Goal: Information Seeking & Learning: Learn about a topic

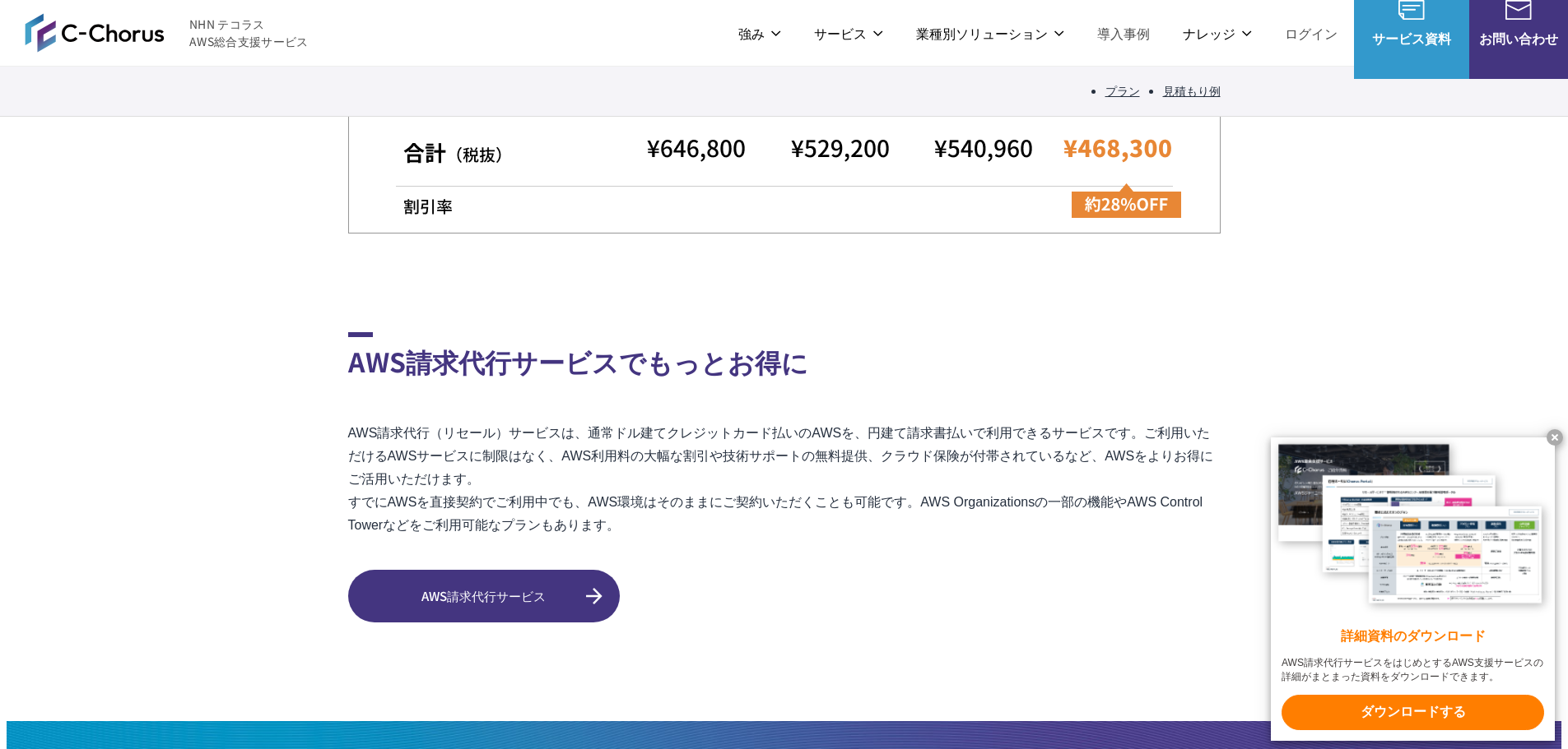
scroll to position [4736, 0]
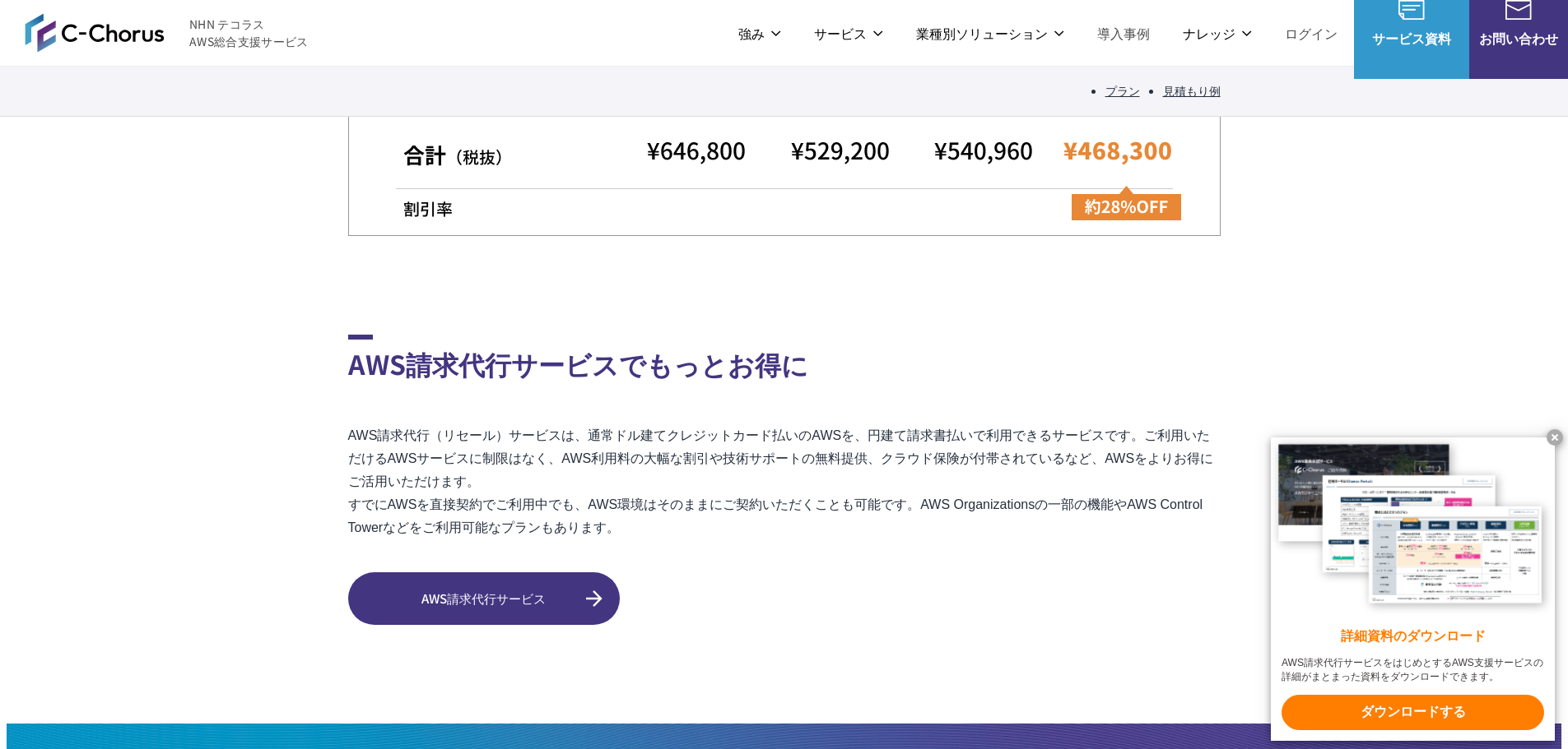
click at [1558, 429] on x-t at bounding box center [1554, 437] width 16 height 16
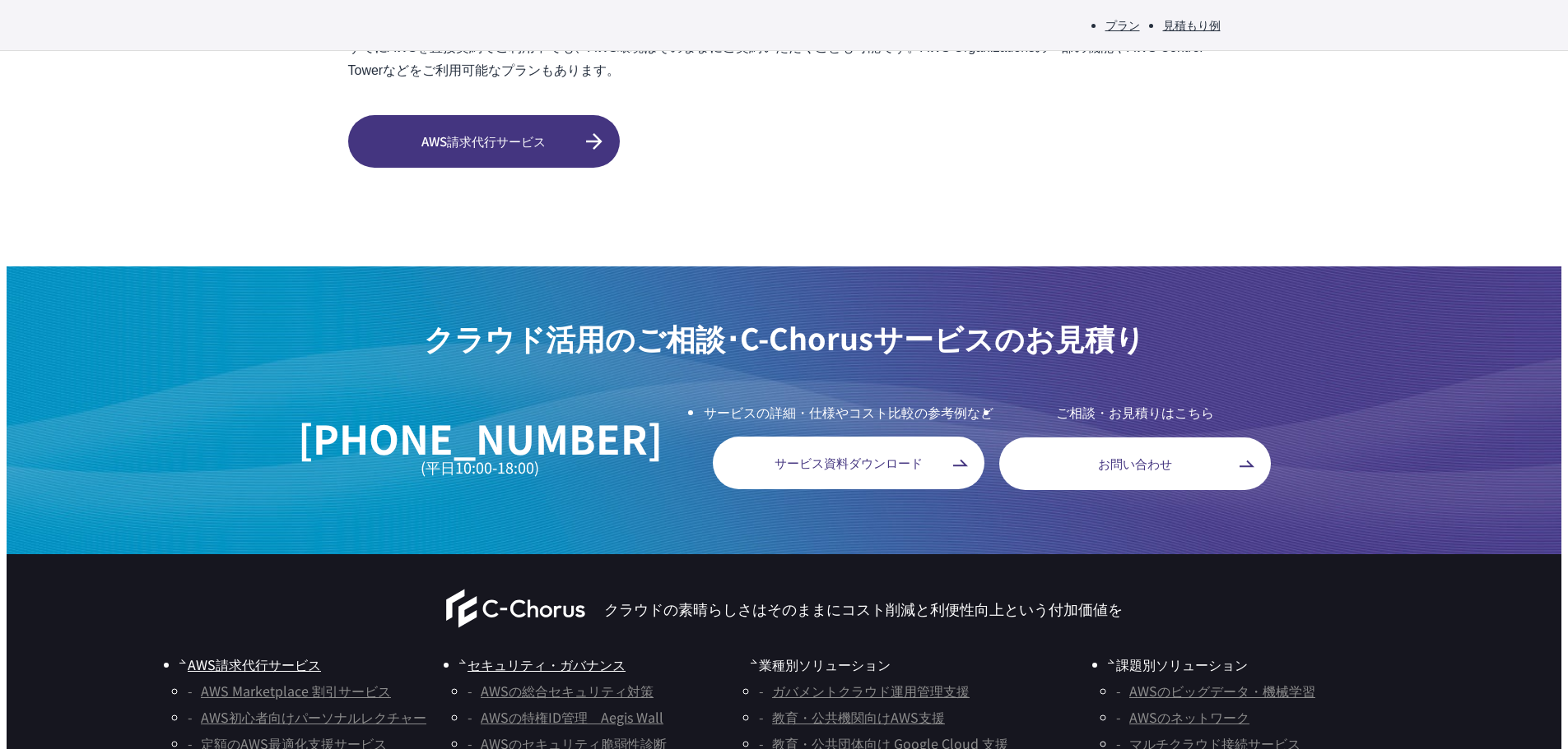
scroll to position [5196, 0]
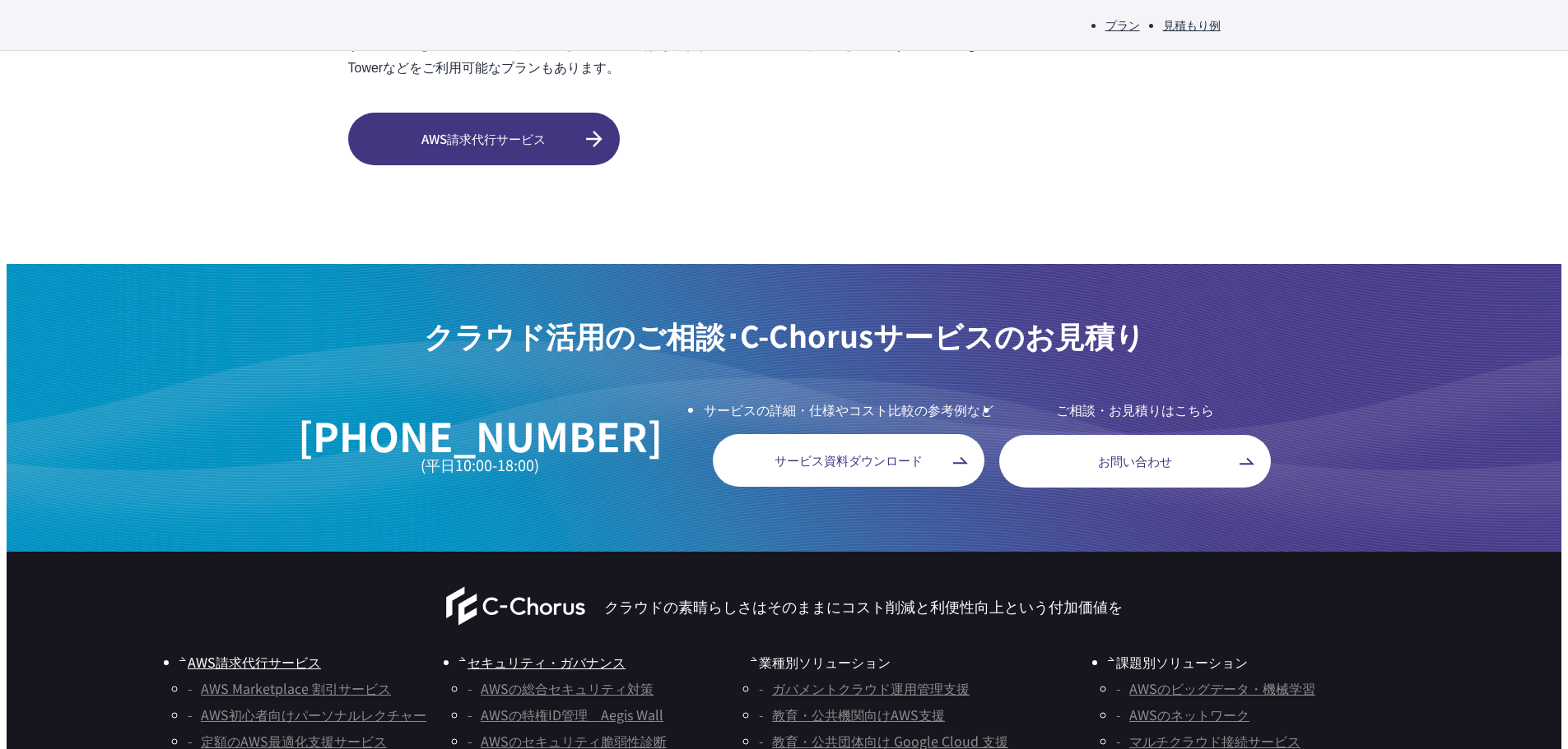
drag, startPoint x: 633, startPoint y: 702, endPoint x: 559, endPoint y: 702, distance: 74.0
copy p "NHN テコラス"
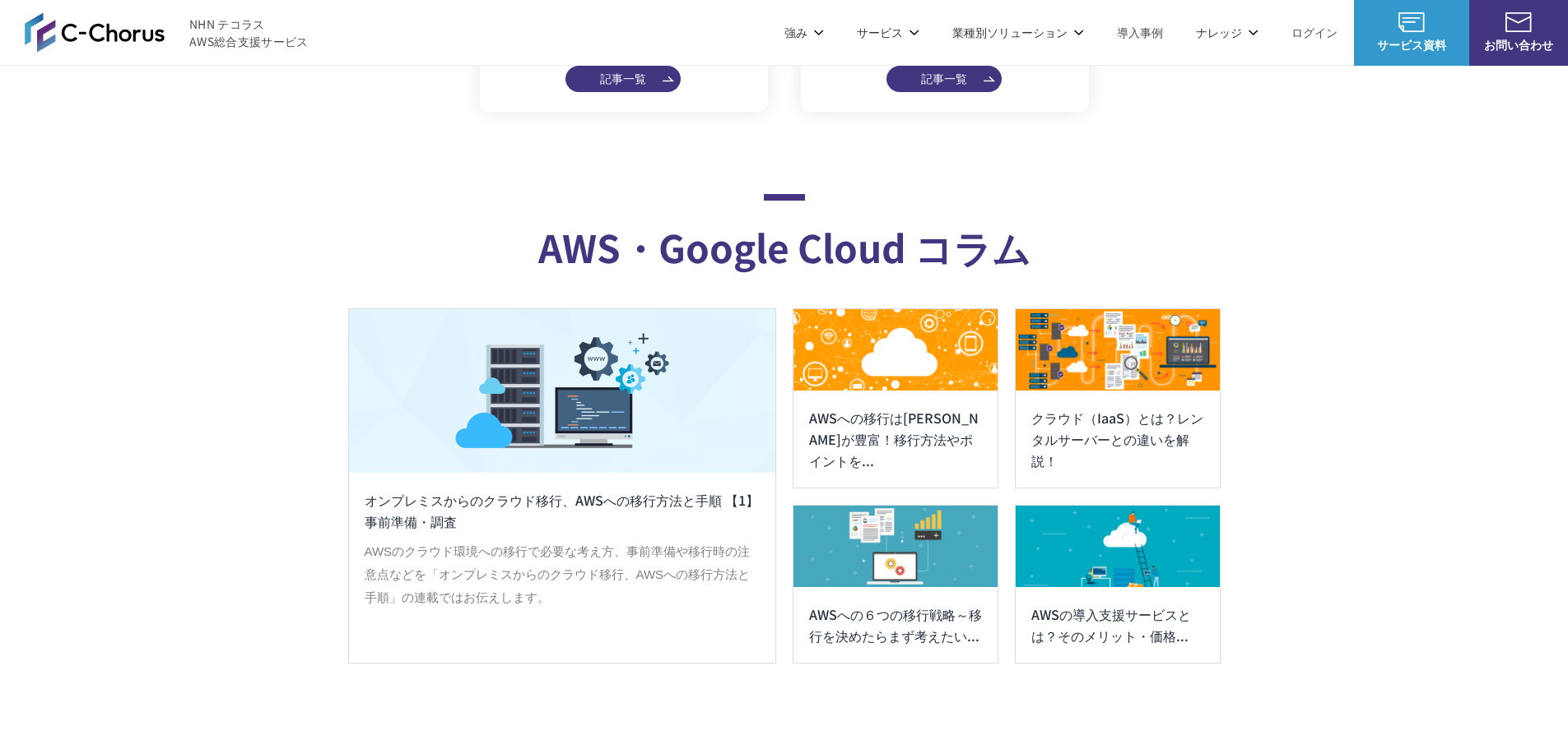
scroll to position [8600, 0]
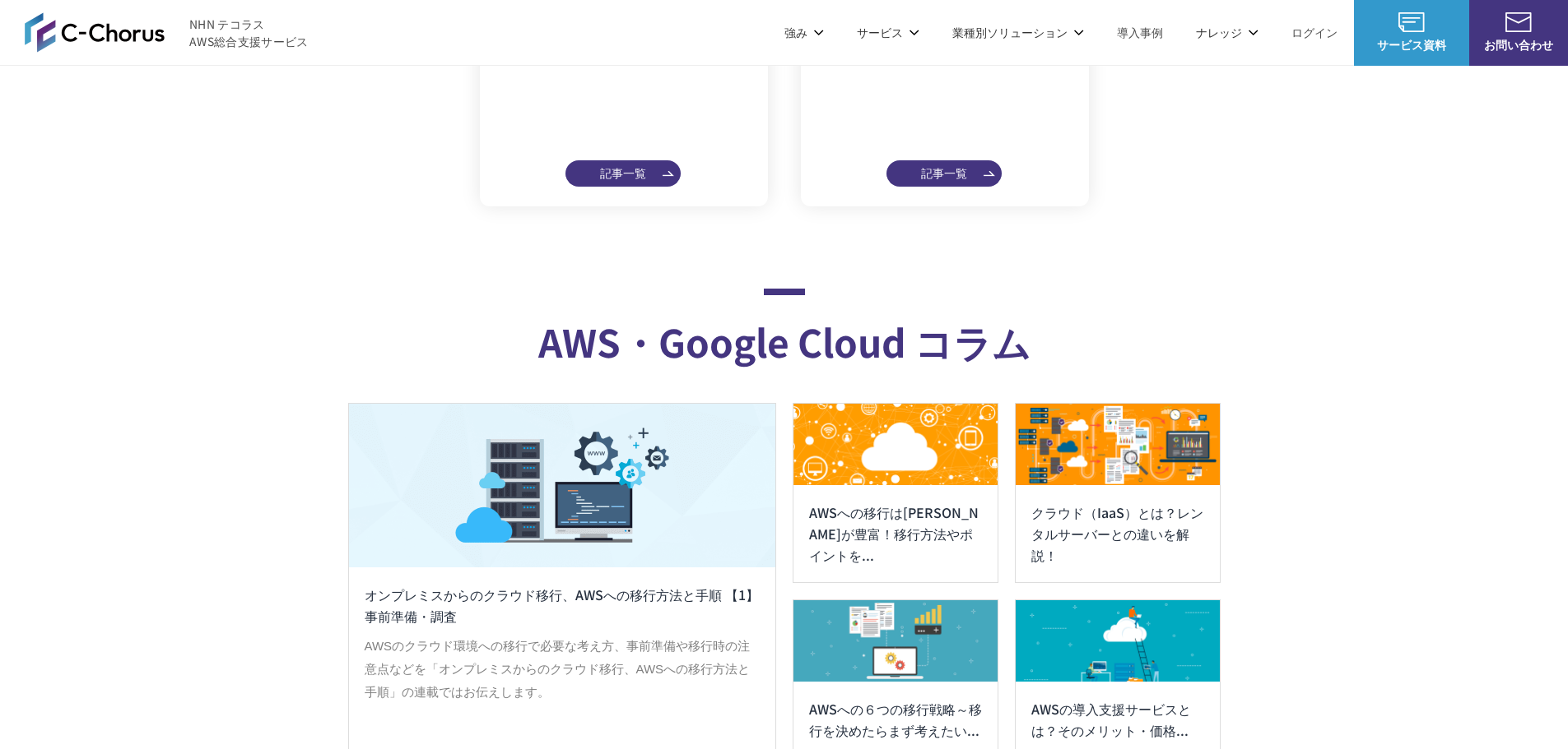
click at [1426, 32] on link "サービス資料" at bounding box center [1411, 32] width 115 height 66
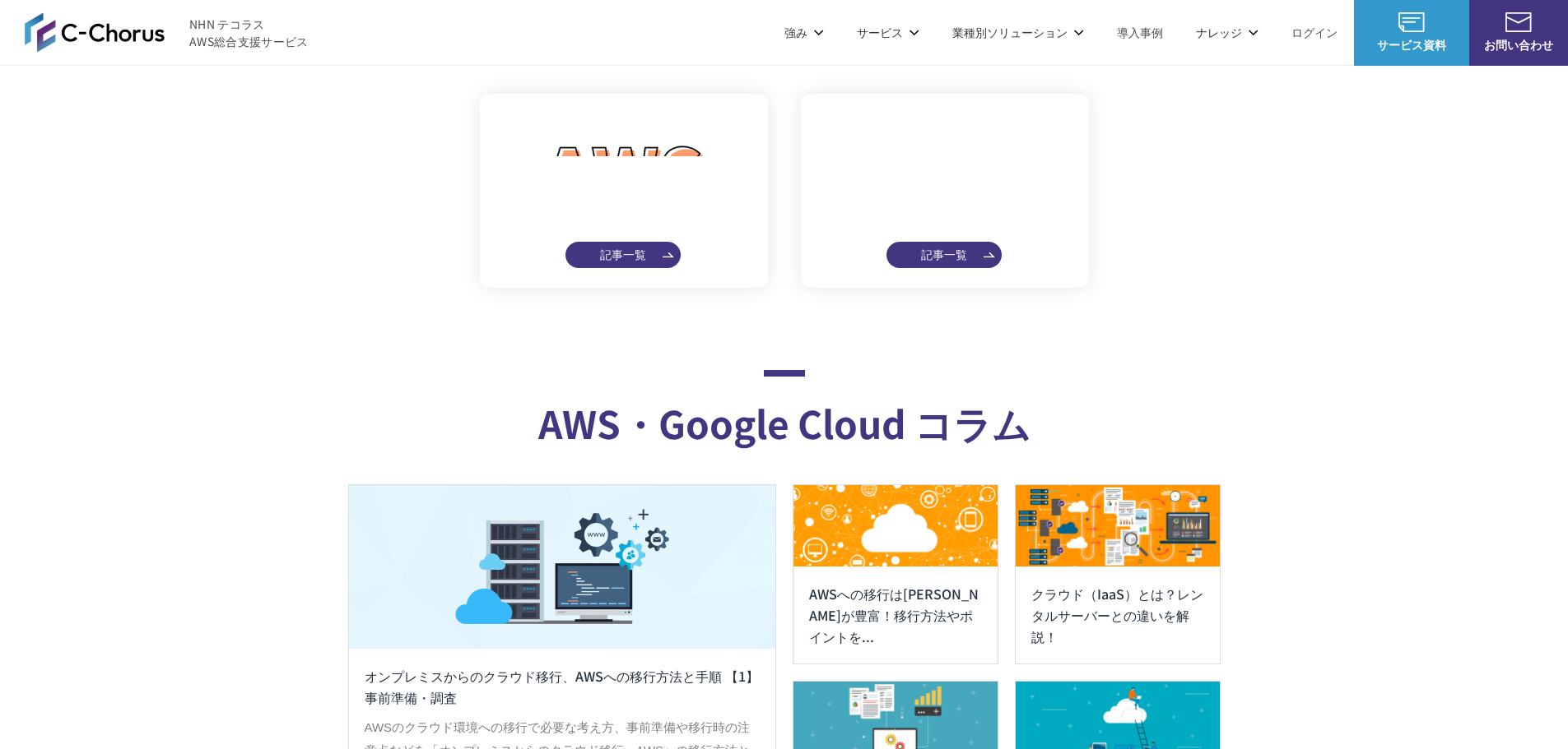
scroll to position [8271, 0]
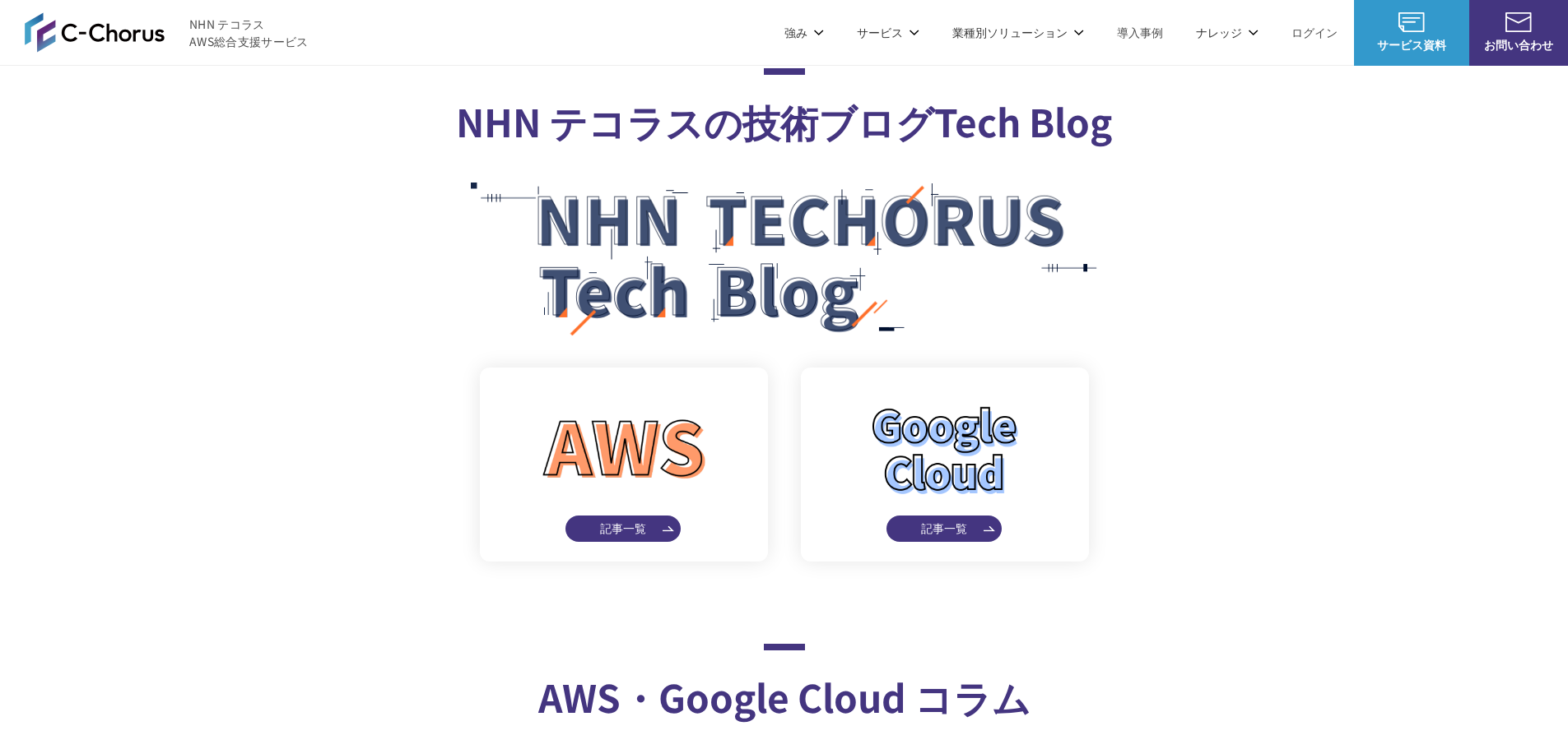
click at [109, 38] on img at bounding box center [94, 32] width 140 height 40
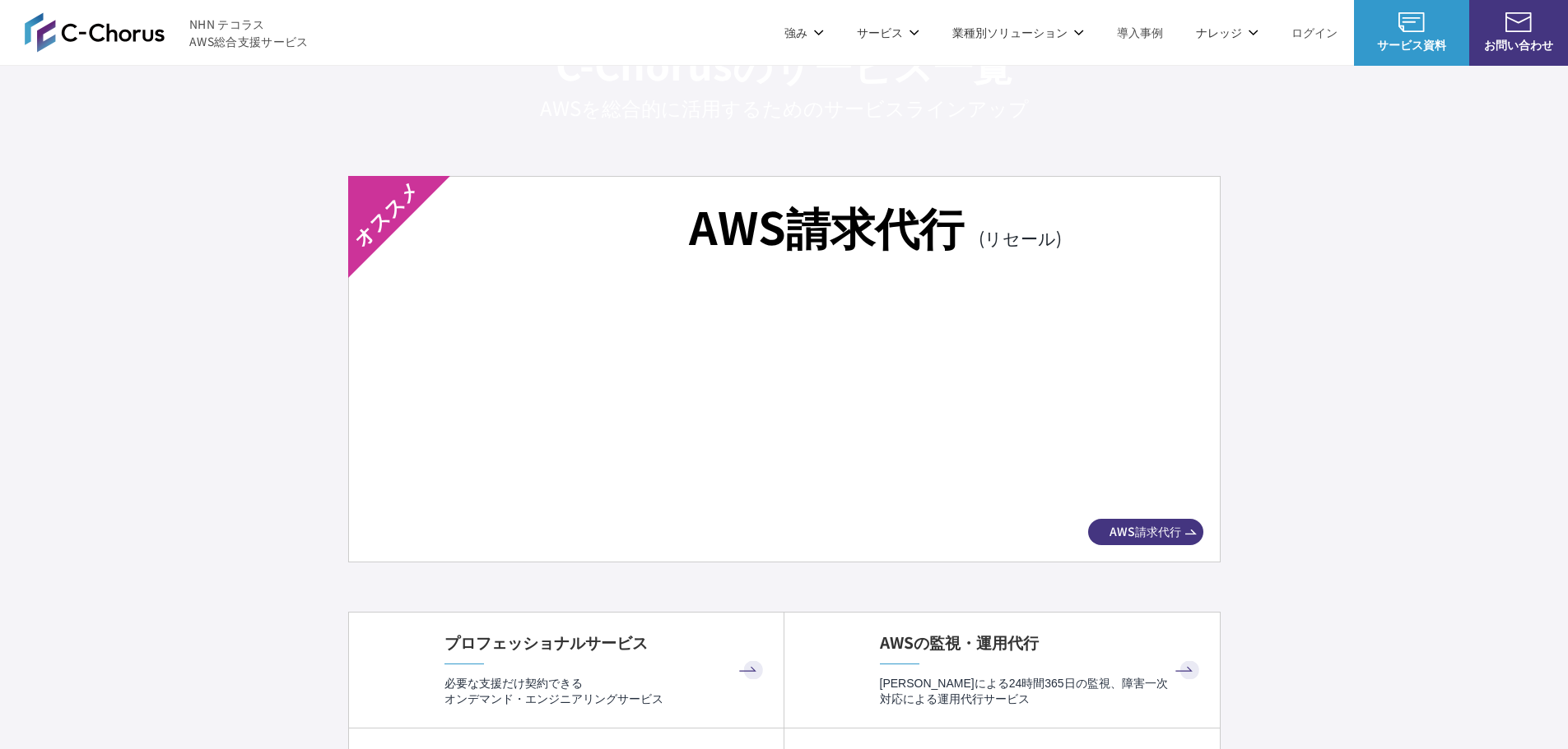
scroll to position [2879, 0]
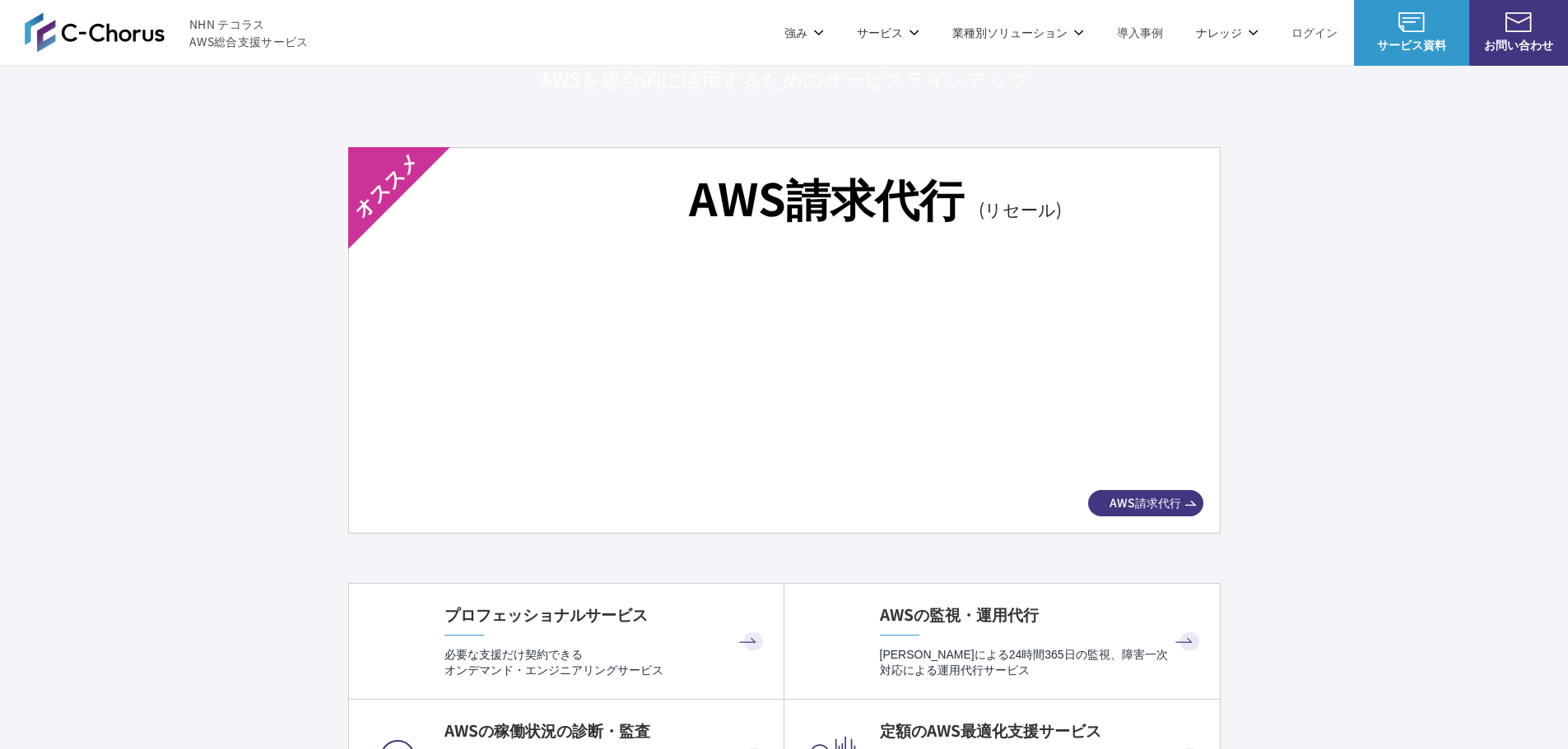
click at [1146, 498] on span "AWS請求代行" at bounding box center [1145, 503] width 115 height 17
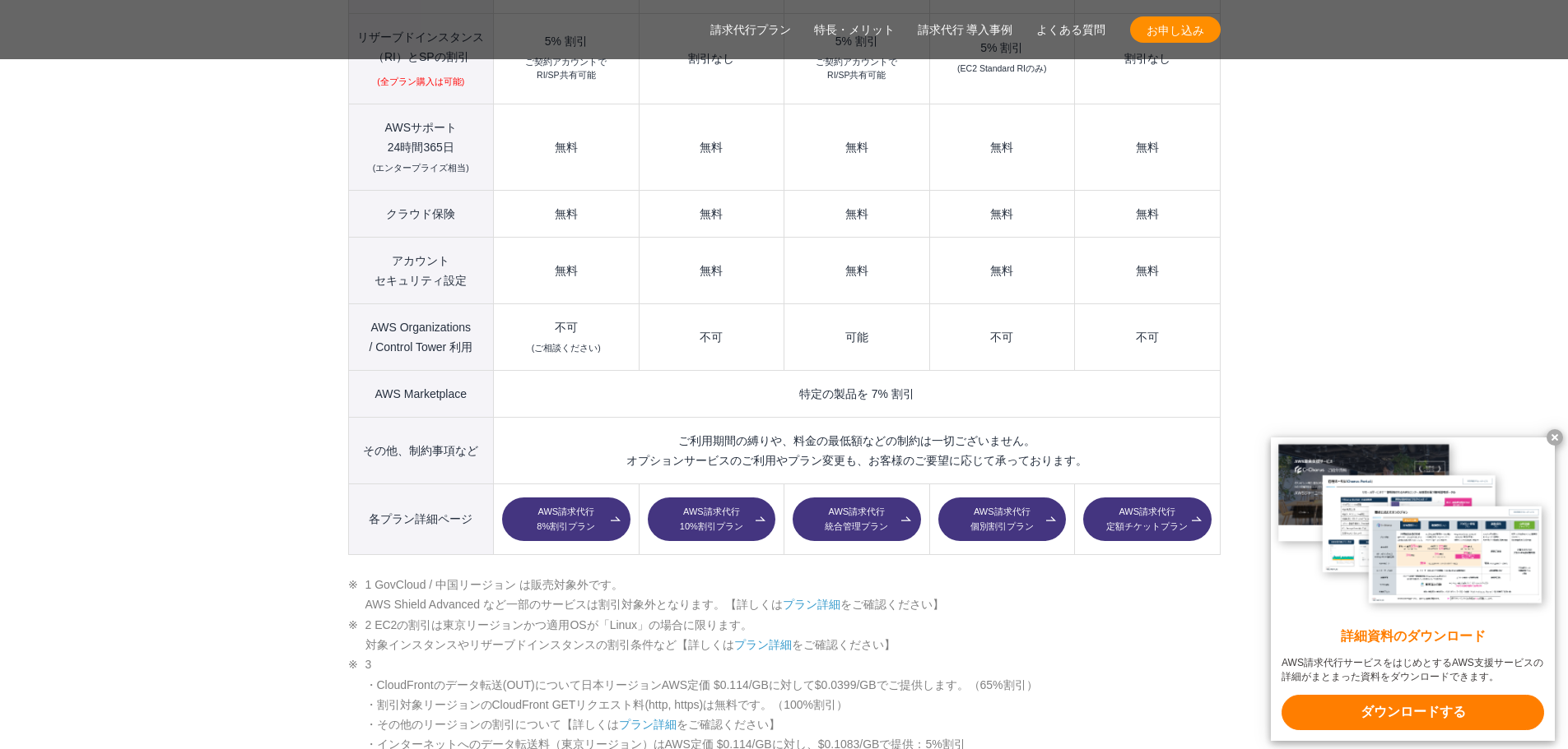
scroll to position [2572, 0]
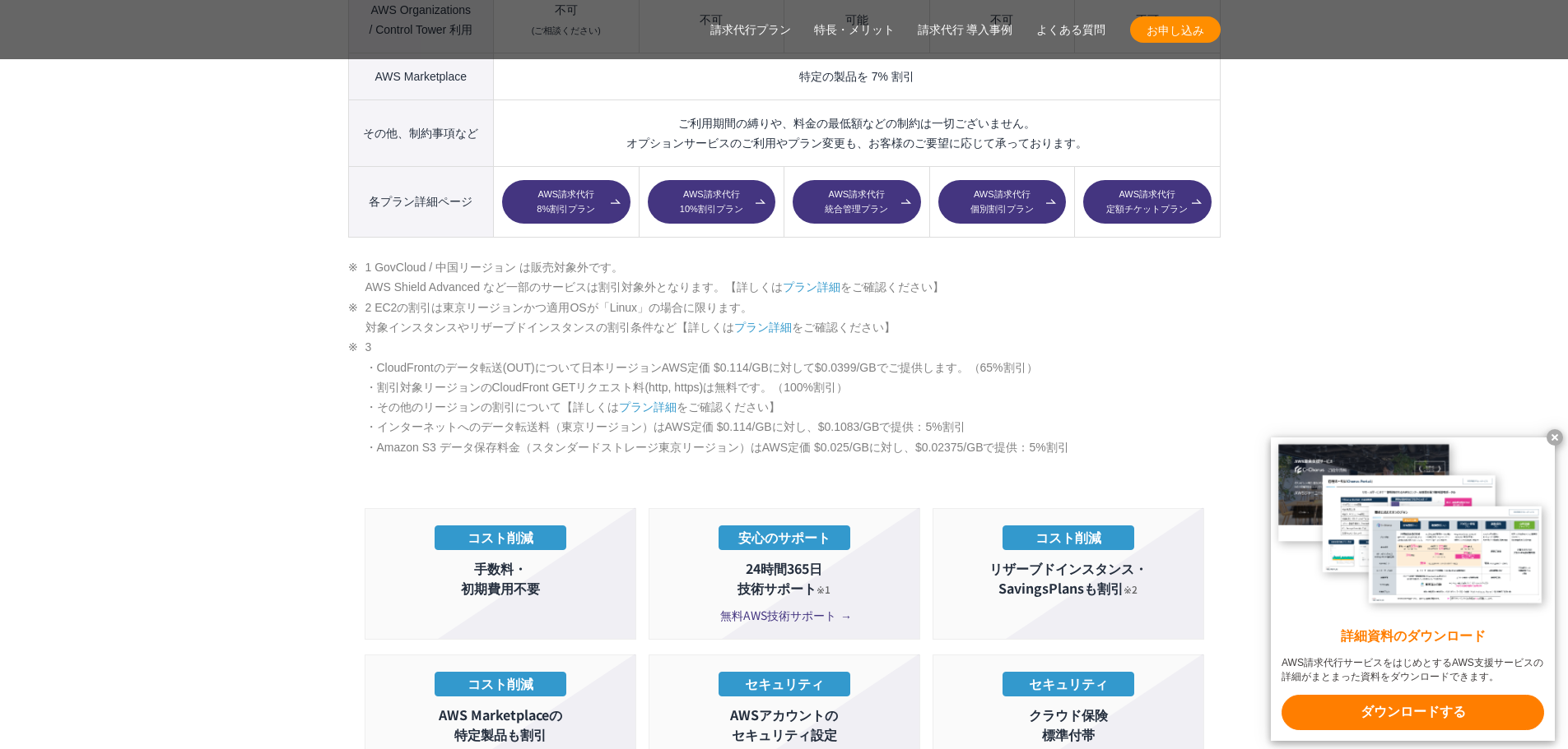
click at [1559, 432] on x-t at bounding box center [1554, 437] width 16 height 16
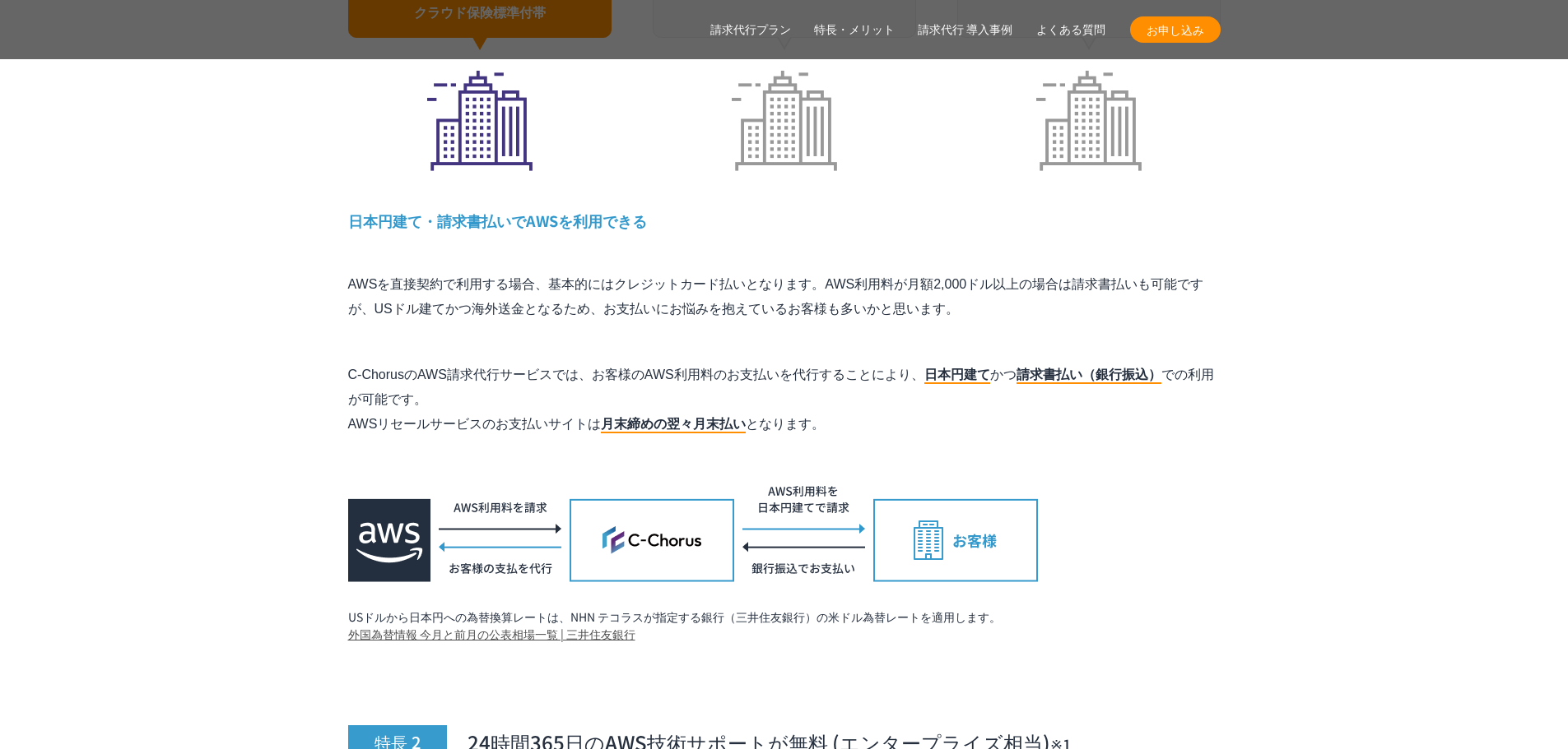
scroll to position [5121, 0]
